Goal: Find specific fact: Find specific page/section

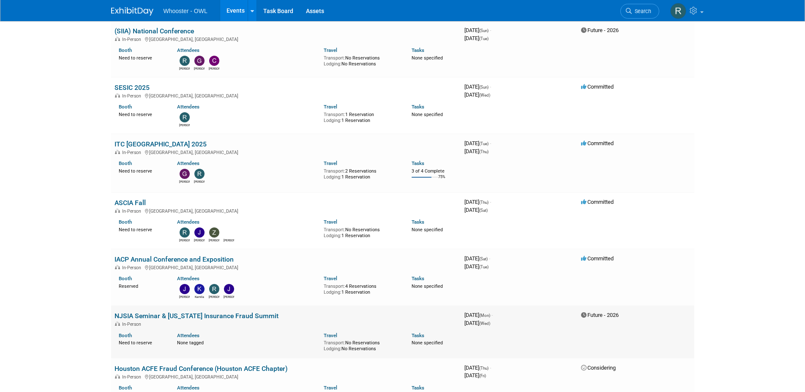
scroll to position [169, 0]
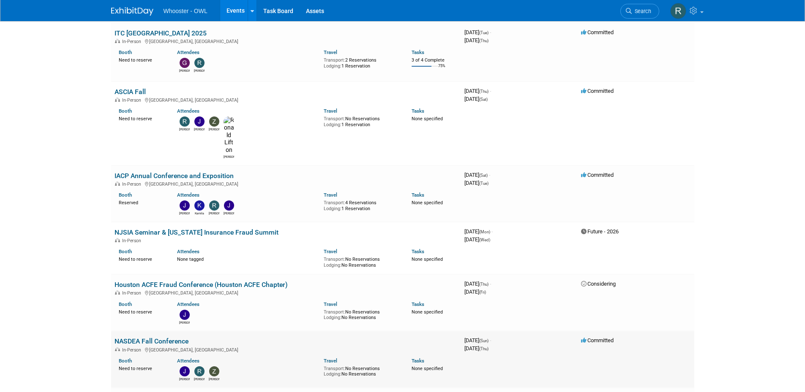
click at [144, 337] on link "NASDEA Fall Conference" at bounding box center [151, 341] width 74 height 8
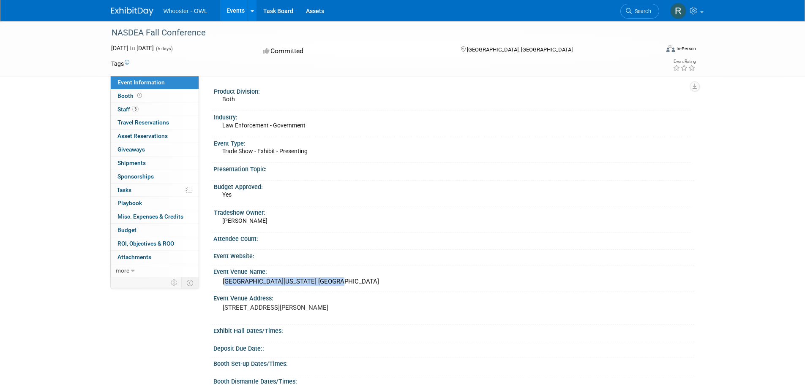
drag, startPoint x: 306, startPoint y: 281, endPoint x: 222, endPoint y: 283, distance: 84.5
click at [222, 283] on div "[GEOGRAPHIC_DATA][US_STATE] [GEOGRAPHIC_DATA]" at bounding box center [454, 281] width 468 height 13
copy div "[GEOGRAPHIC_DATA][US_STATE] [GEOGRAPHIC_DATA]"
